Goal: Task Accomplishment & Management: Use online tool/utility

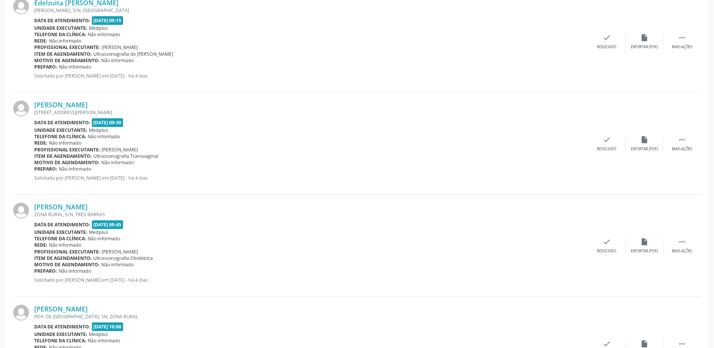
scroll to position [742, 0]
drag, startPoint x: 357, startPoint y: 131, endPoint x: 342, endPoint y: 124, distance: 16.8
click at [342, 124] on div "Data de atendimento: [DATE] 09:30" at bounding box center [311, 124] width 554 height 9
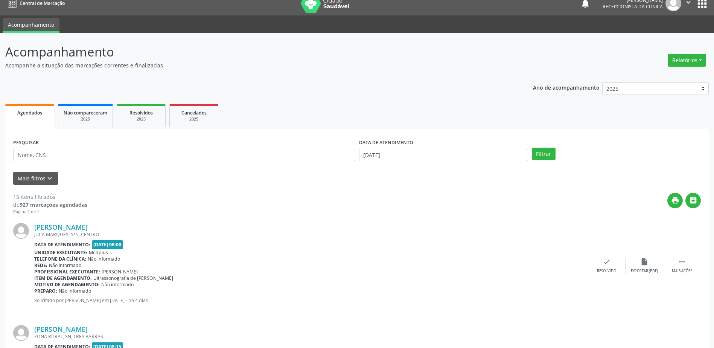
scroll to position [0, 0]
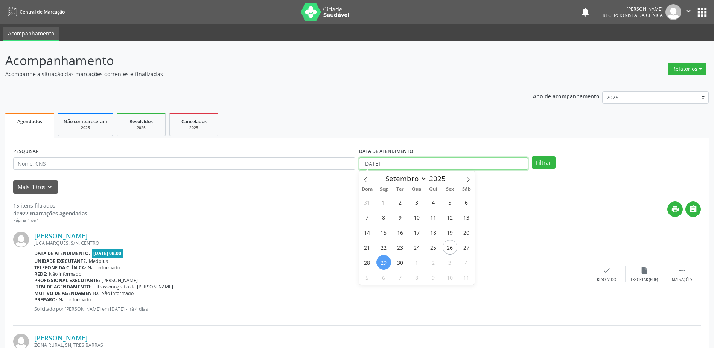
click at [437, 164] on input "[DATE]" at bounding box center [443, 163] width 169 height 13
click at [385, 246] on span "22" at bounding box center [384, 247] width 15 height 15
type input "[DATE]"
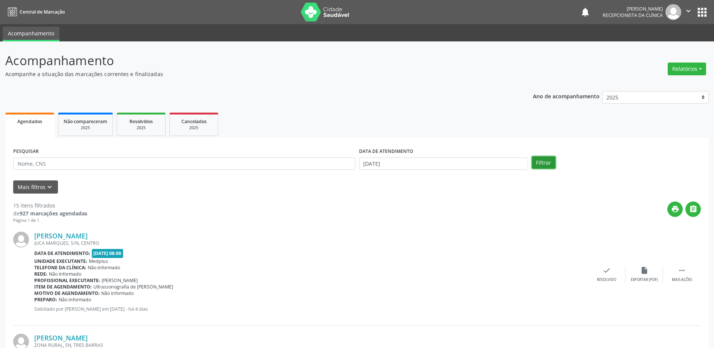
click at [540, 159] on button "Filtrar" at bounding box center [544, 162] width 24 height 13
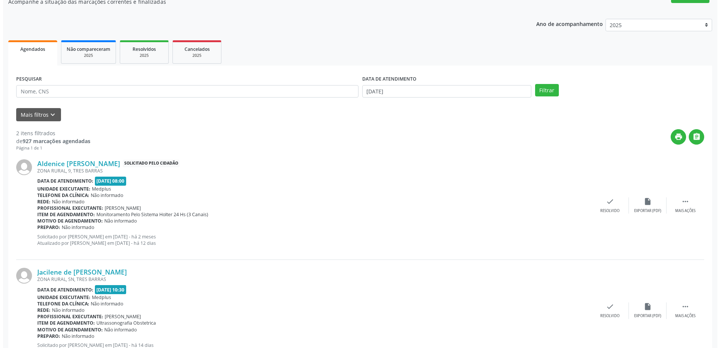
scroll to position [75, 0]
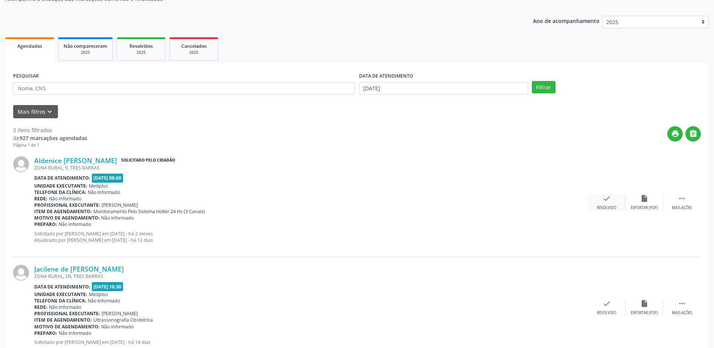
click at [600, 209] on div "Resolvido" at bounding box center [606, 207] width 19 height 5
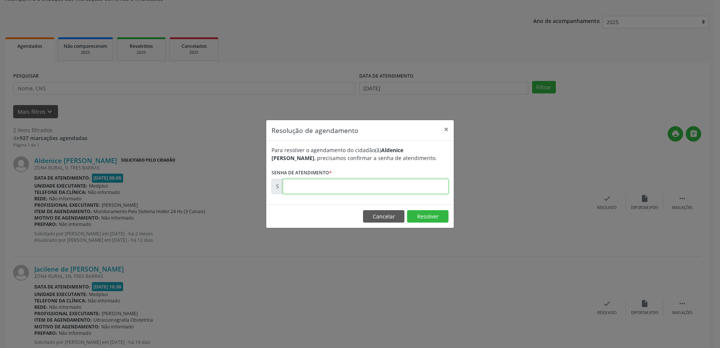
click at [391, 189] on input "text" at bounding box center [366, 186] width 166 height 15
type input "00168208"
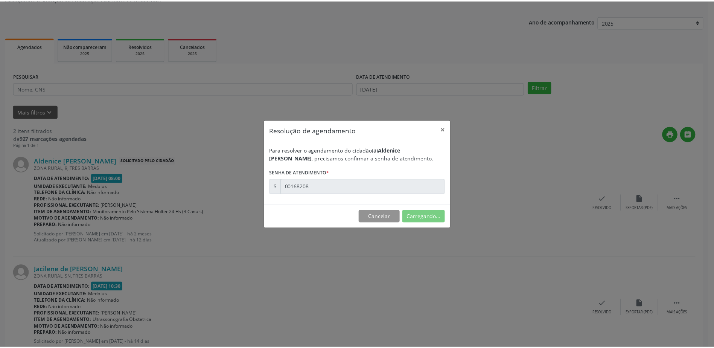
scroll to position [0, 0]
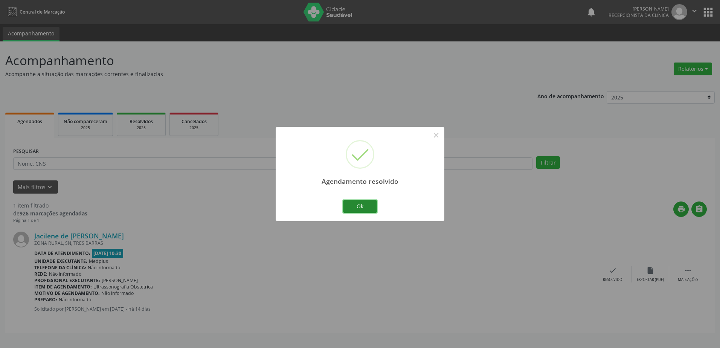
click at [357, 205] on button "Ok" at bounding box center [360, 206] width 34 height 13
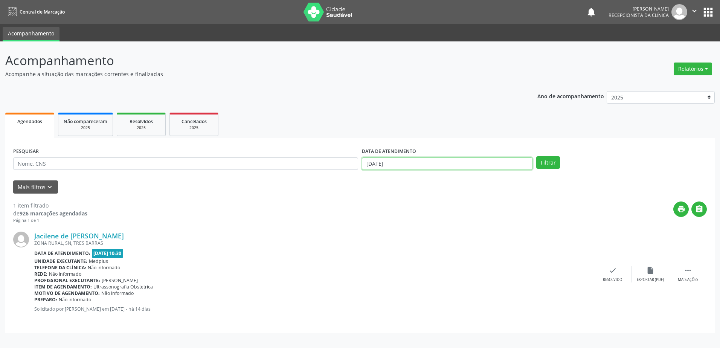
click at [459, 162] on input "[DATE]" at bounding box center [447, 163] width 171 height 13
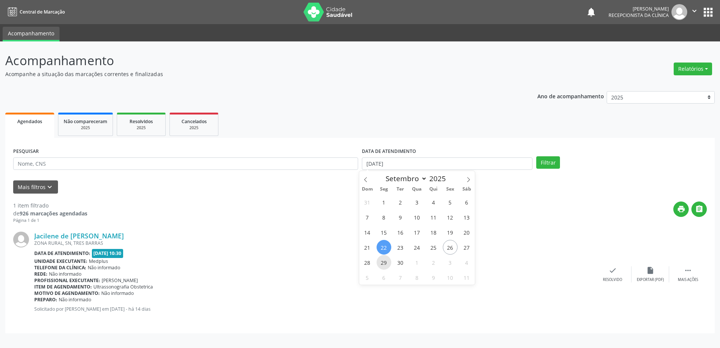
click at [386, 264] on span "29" at bounding box center [384, 262] width 15 height 15
type input "[DATE]"
click at [386, 264] on span "29" at bounding box center [384, 262] width 15 height 15
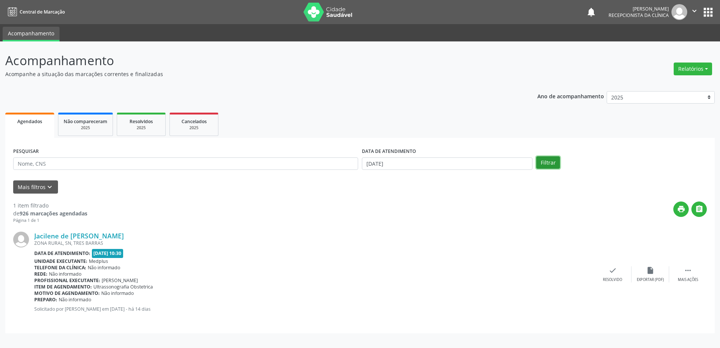
click at [548, 162] on button "Filtrar" at bounding box center [548, 162] width 24 height 13
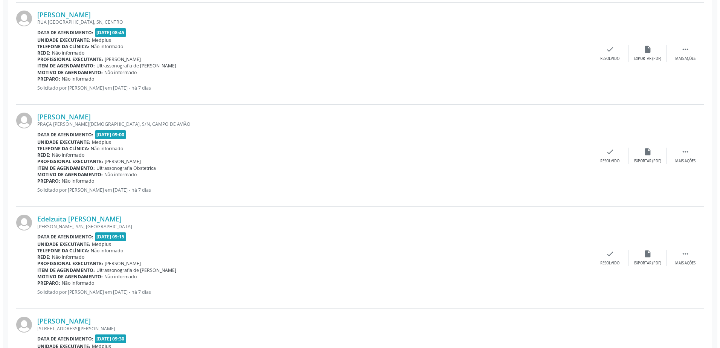
scroll to position [565, 0]
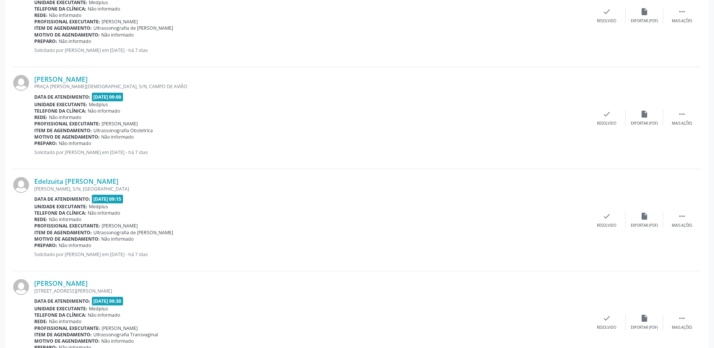
click at [608, 229] on div "Edelzuita [PERSON_NAME] [PERSON_NAME], S/N, [GEOGRAPHIC_DATA] Data de atendimen…" at bounding box center [357, 220] width 688 height 102
click at [607, 224] on div "Resolvido" at bounding box center [606, 225] width 19 height 5
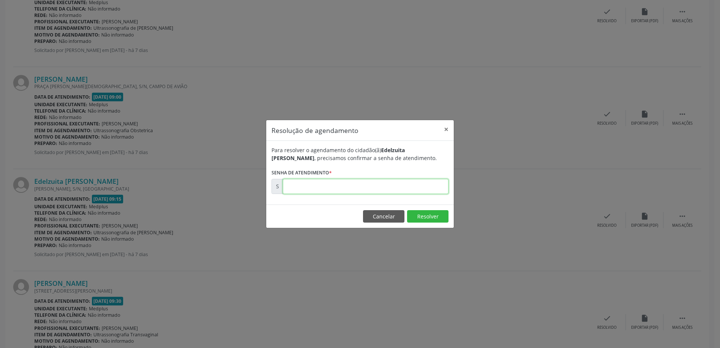
click at [401, 183] on input "text" at bounding box center [366, 186] width 166 height 15
type input "00178299"
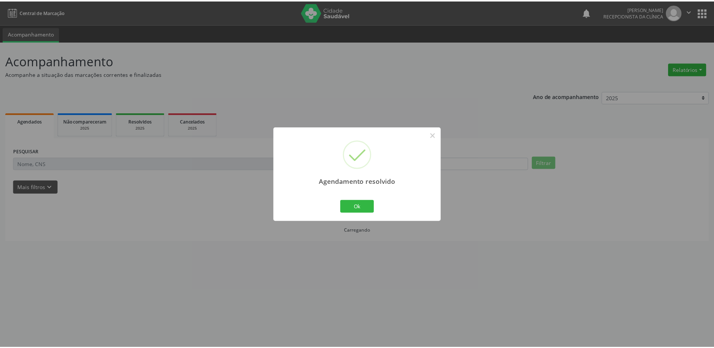
scroll to position [0, 0]
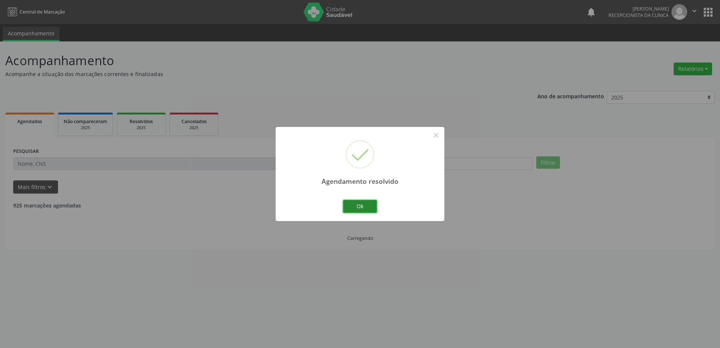
click at [354, 208] on button "Ok" at bounding box center [360, 206] width 34 height 13
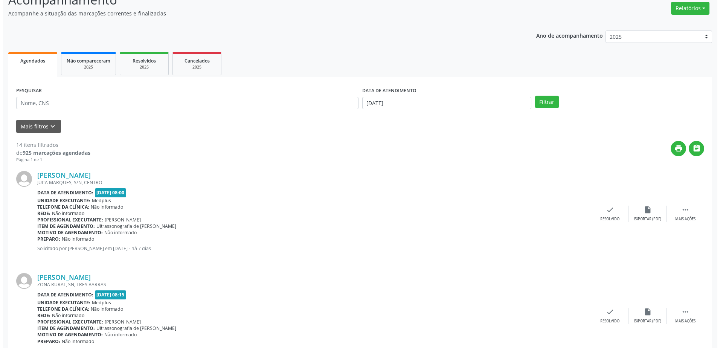
scroll to position [188, 0]
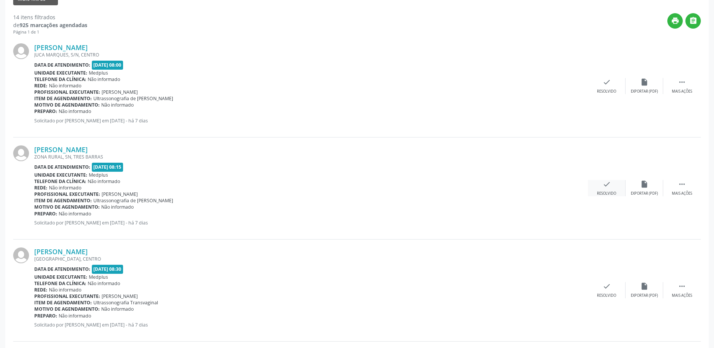
click at [621, 191] on div "check Resolvido" at bounding box center [607, 188] width 38 height 16
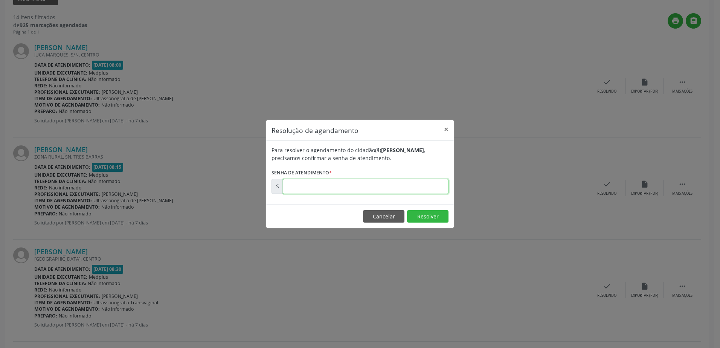
click at [381, 182] on input "text" at bounding box center [366, 186] width 166 height 15
type input "00178291"
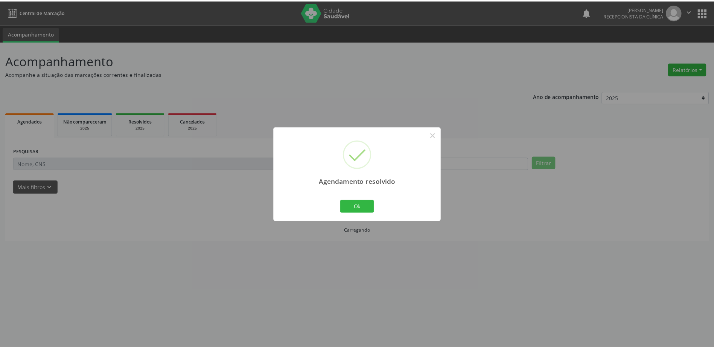
scroll to position [0, 0]
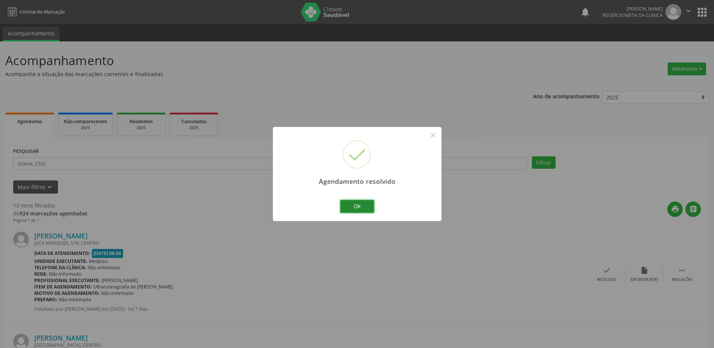
click at [363, 203] on button "Ok" at bounding box center [357, 206] width 34 height 13
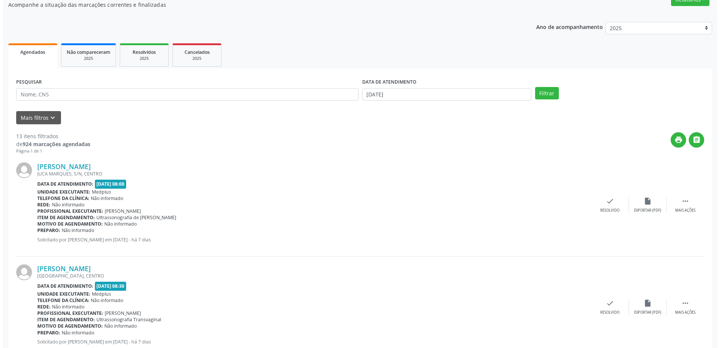
scroll to position [75, 0]
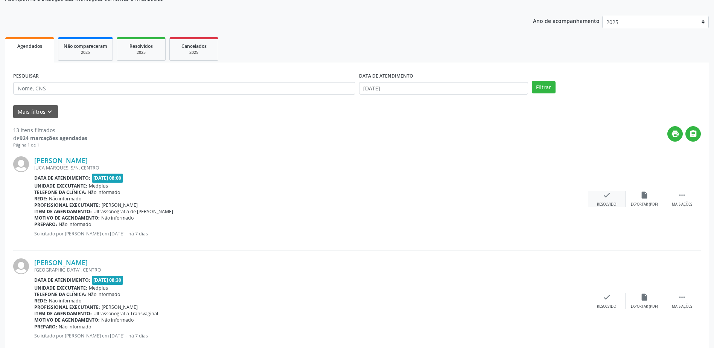
click at [590, 206] on div "check Resolvido" at bounding box center [607, 199] width 38 height 16
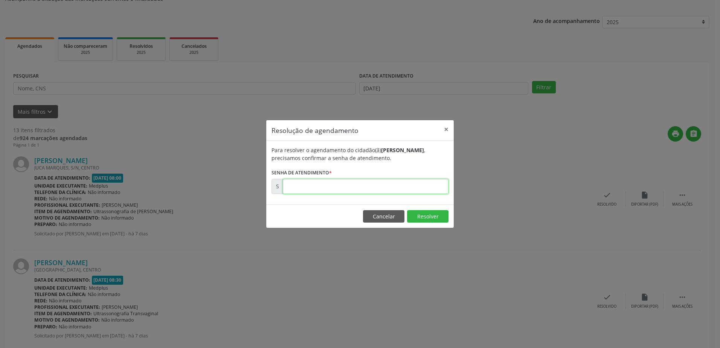
click at [362, 185] on input "text" at bounding box center [366, 186] width 166 height 15
type input "00178288"
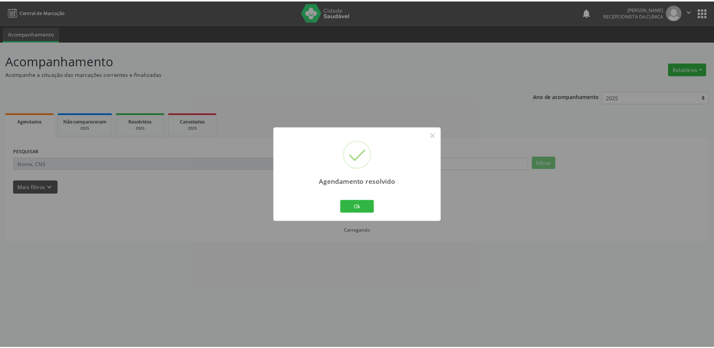
scroll to position [0, 0]
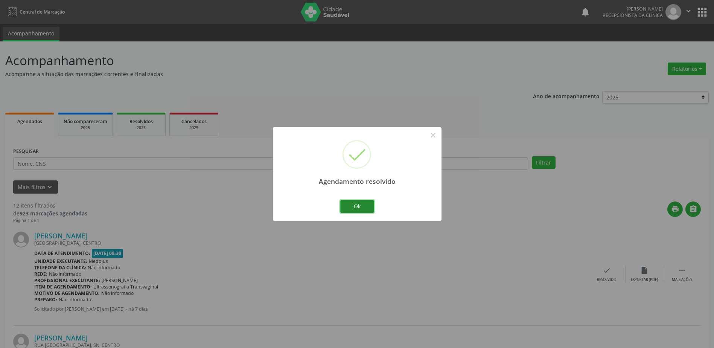
click at [363, 208] on button "Ok" at bounding box center [357, 206] width 34 height 13
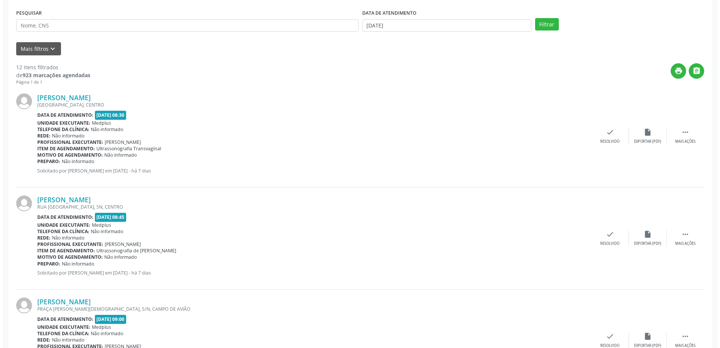
scroll to position [151, 0]
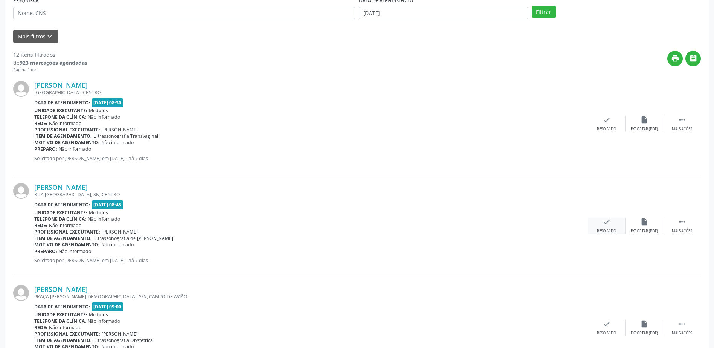
click at [612, 226] on div "check Resolvido" at bounding box center [607, 226] width 38 height 16
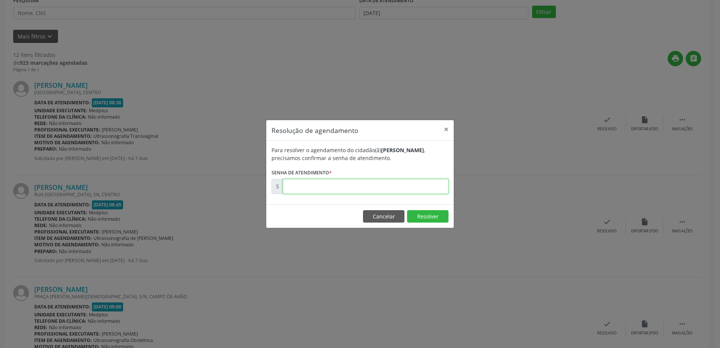
click at [375, 186] on input "text" at bounding box center [366, 186] width 166 height 15
type input "00178295"
click at [432, 216] on button "Resolver" at bounding box center [427, 216] width 41 height 13
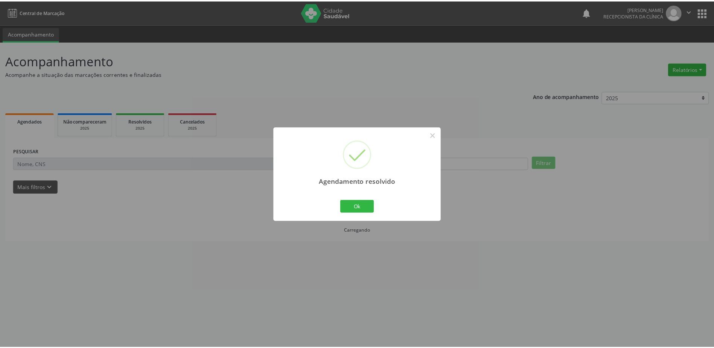
scroll to position [0, 0]
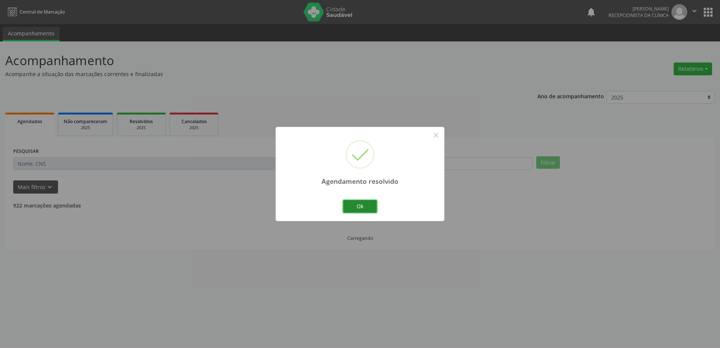
click at [368, 209] on button "Ok" at bounding box center [360, 206] width 34 height 13
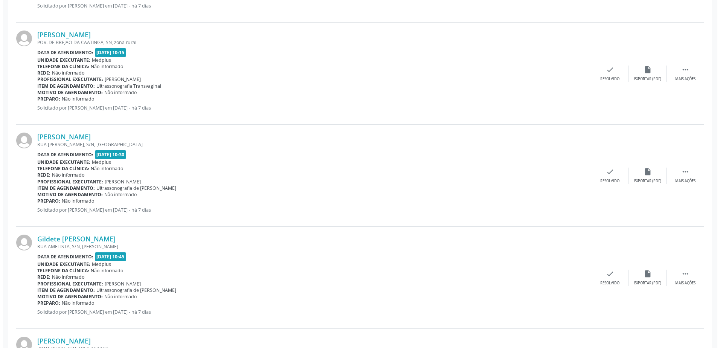
scroll to position [710, 0]
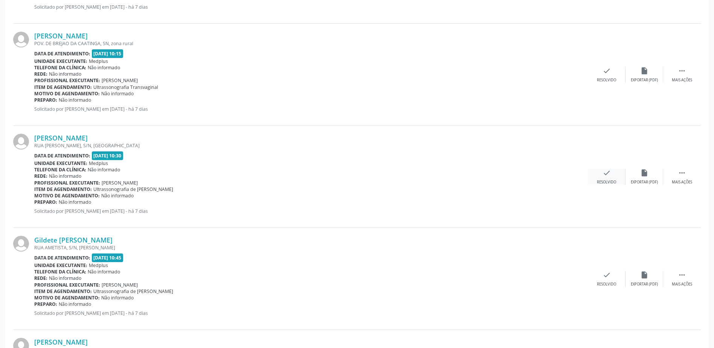
click at [604, 183] on div "Resolvido" at bounding box center [606, 182] width 19 height 5
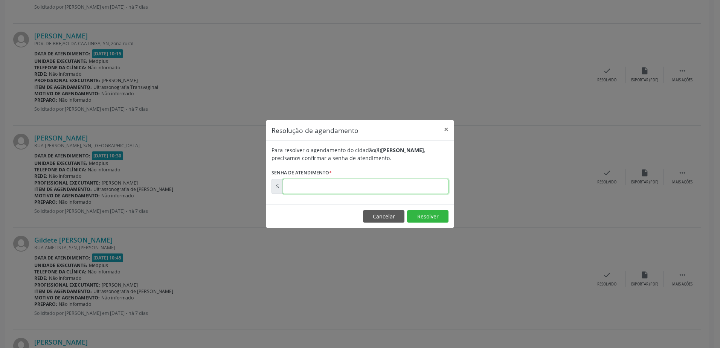
click at [290, 186] on input "text" at bounding box center [366, 186] width 166 height 15
type input "00178374"
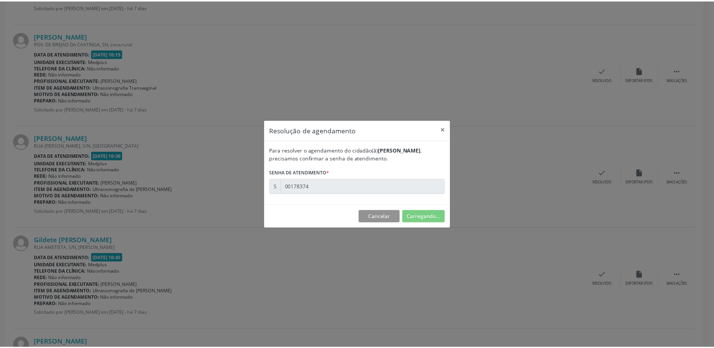
scroll to position [0, 0]
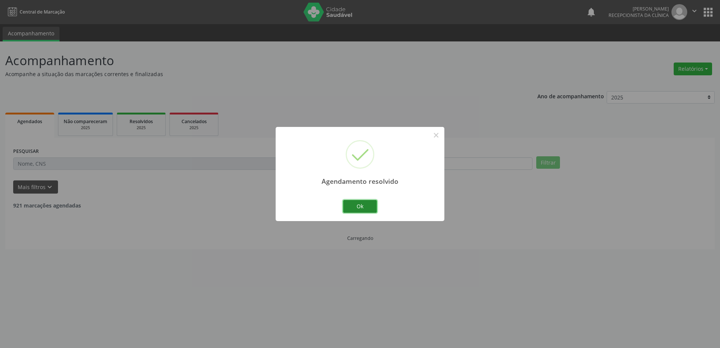
click at [363, 208] on button "Ok" at bounding box center [360, 206] width 34 height 13
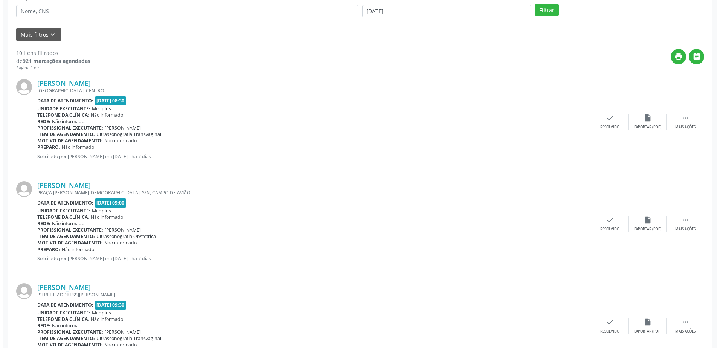
scroll to position [151, 0]
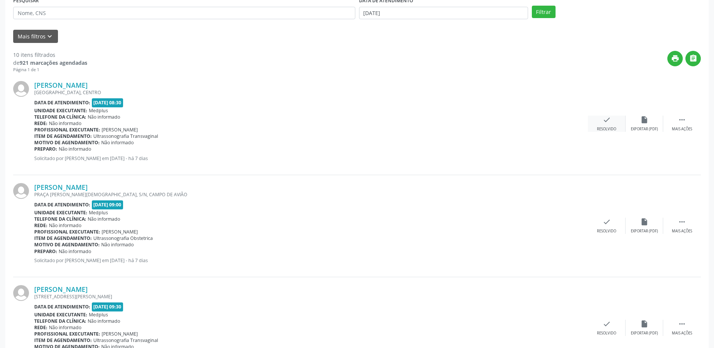
click at [608, 127] on div "Resolvido" at bounding box center [606, 129] width 19 height 5
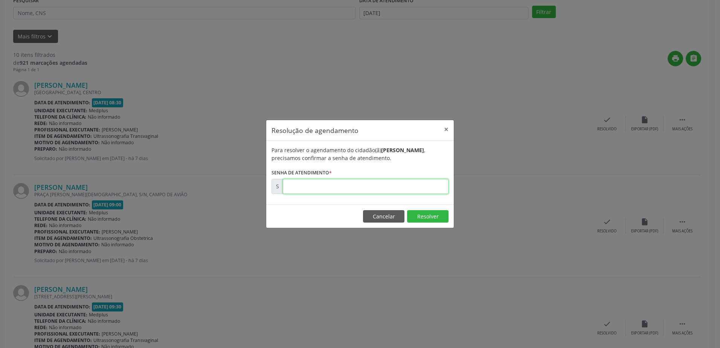
click at [314, 188] on input "text" at bounding box center [366, 186] width 166 height 15
type input "00178293"
click at [427, 217] on button "Resolver" at bounding box center [427, 216] width 41 height 13
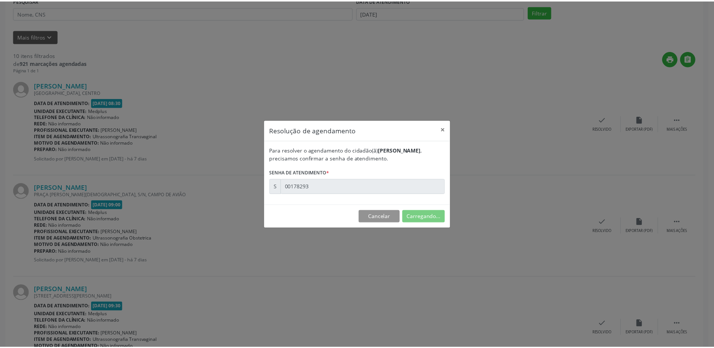
scroll to position [0, 0]
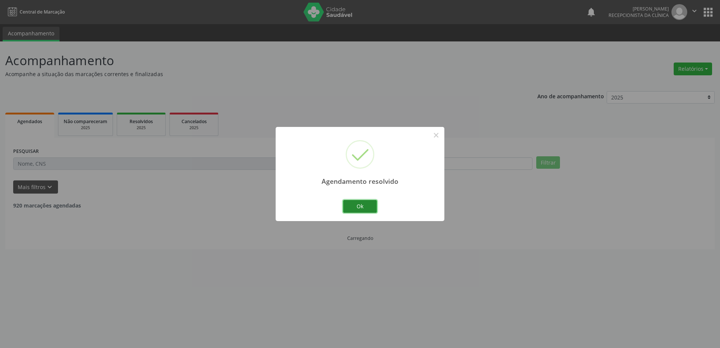
click at [354, 207] on button "Ok" at bounding box center [360, 206] width 34 height 13
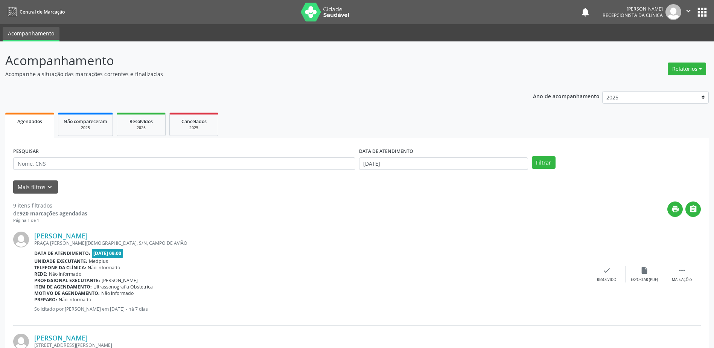
drag, startPoint x: 354, startPoint y: 207, endPoint x: 319, endPoint y: 203, distance: 35.6
click at [319, 203] on div "print " at bounding box center [394, 212] width 614 height 22
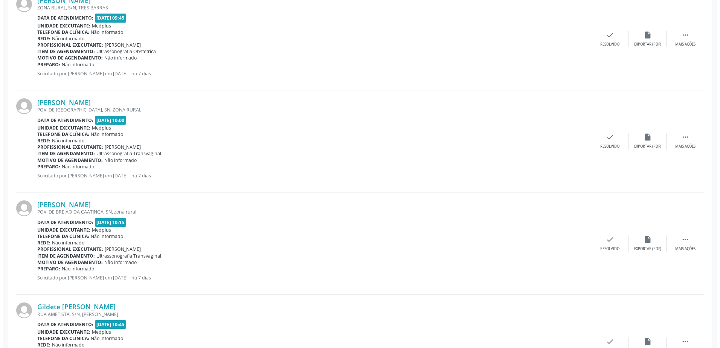
scroll to position [452, 0]
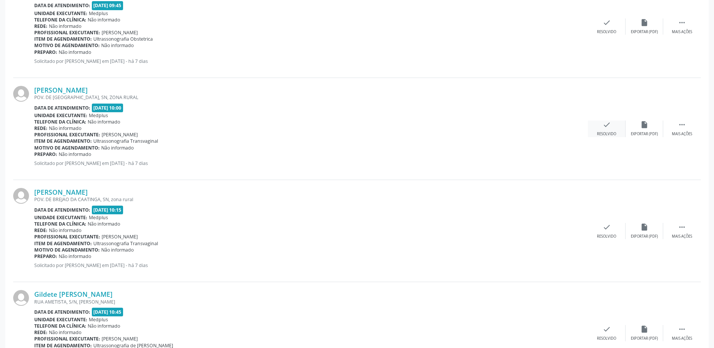
click at [611, 135] on div "Resolvido" at bounding box center [606, 133] width 19 height 5
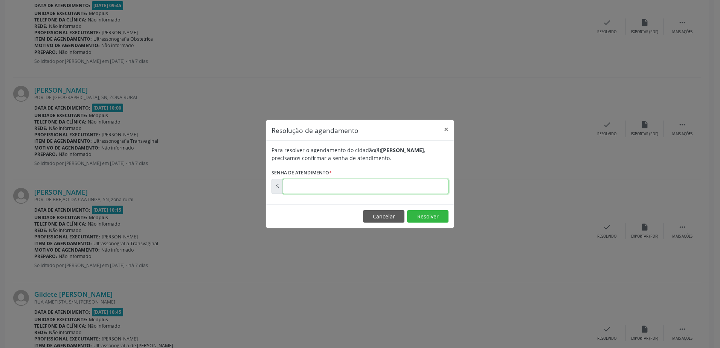
click at [393, 183] on input "text" at bounding box center [366, 186] width 166 height 15
type input "00178372"
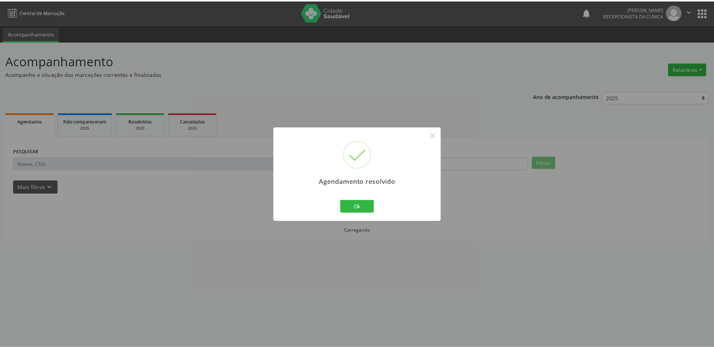
scroll to position [0, 0]
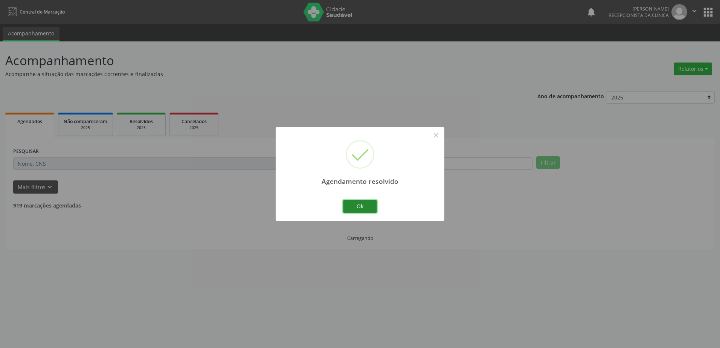
click at [359, 202] on button "Ok" at bounding box center [360, 206] width 34 height 13
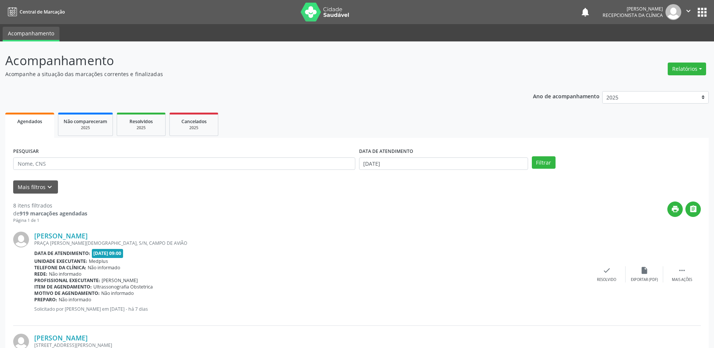
drag, startPoint x: 452, startPoint y: 5, endPoint x: 347, endPoint y: 96, distance: 139.9
click at [403, 165] on input "[DATE]" at bounding box center [443, 163] width 169 height 13
click at [388, 251] on span "22" at bounding box center [384, 247] width 15 height 15
type input "[DATE]"
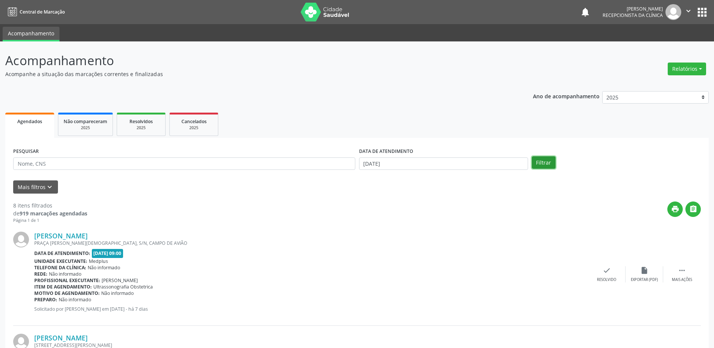
click at [538, 163] on button "Filtrar" at bounding box center [544, 162] width 24 height 13
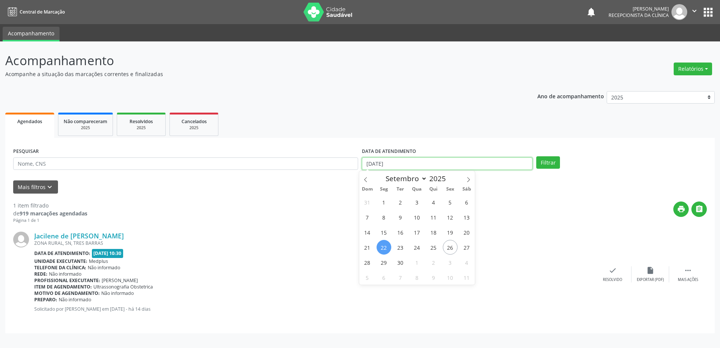
click at [429, 166] on input "[DATE]" at bounding box center [447, 163] width 171 height 13
click at [372, 263] on span "28" at bounding box center [367, 262] width 15 height 15
type input "[DATE]"
click at [384, 263] on span "29" at bounding box center [384, 262] width 15 height 15
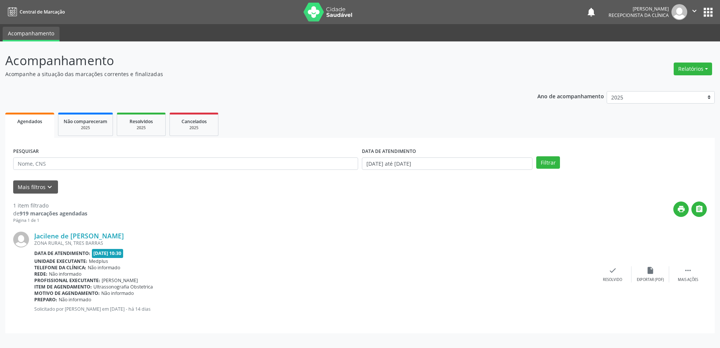
click at [384, 263] on div "Unidade executante: Medplus" at bounding box center [314, 261] width 560 height 6
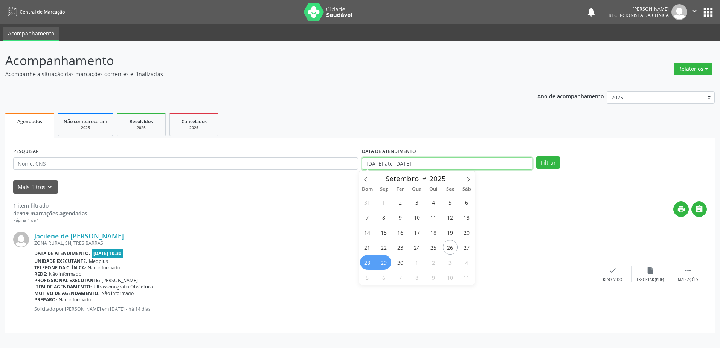
click at [453, 167] on input "[DATE] até [DATE]" at bounding box center [447, 163] width 171 height 13
click at [383, 258] on span "29" at bounding box center [384, 262] width 15 height 15
type input "[DATE]"
click at [382, 258] on span "29" at bounding box center [384, 262] width 15 height 15
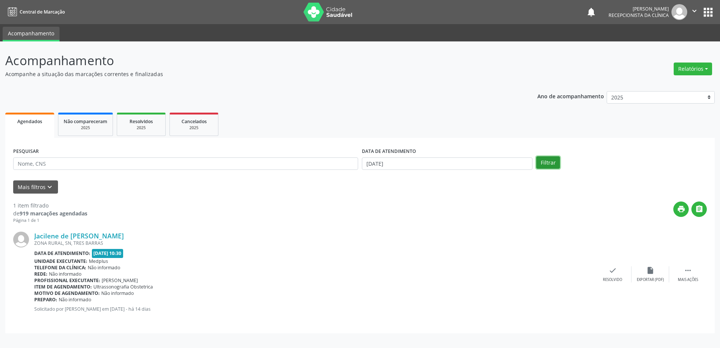
click at [554, 162] on button "Filtrar" at bounding box center [548, 162] width 24 height 13
